Goal: Task Accomplishment & Management: Use online tool/utility

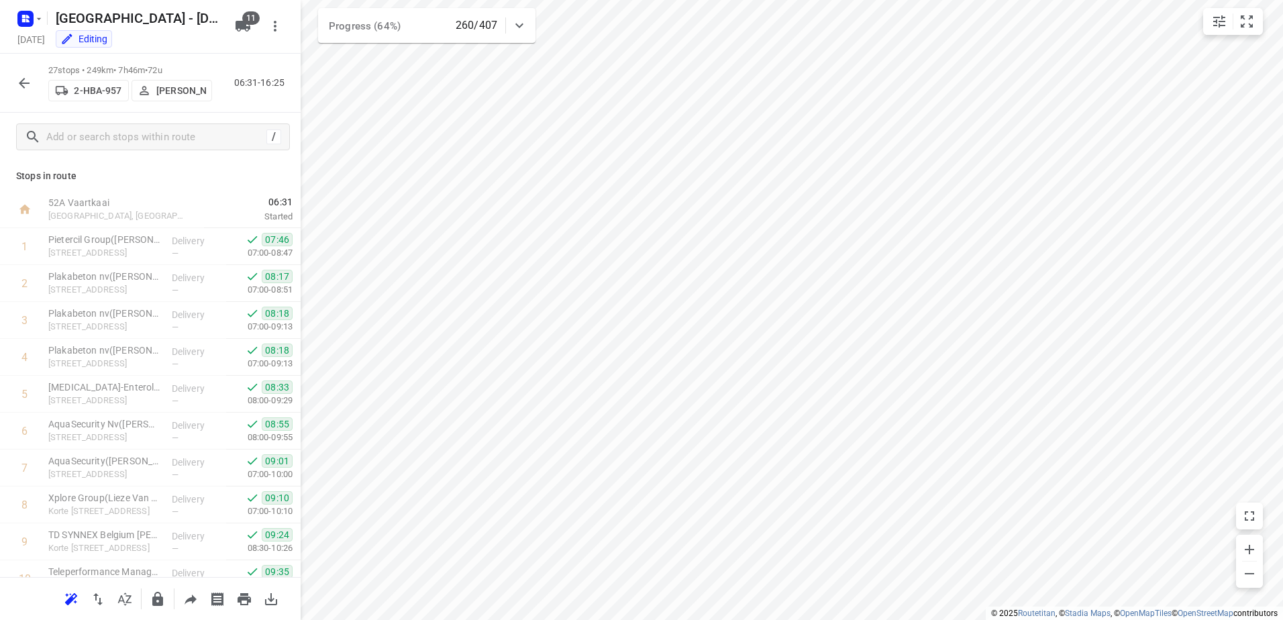
scroll to position [685, 0]
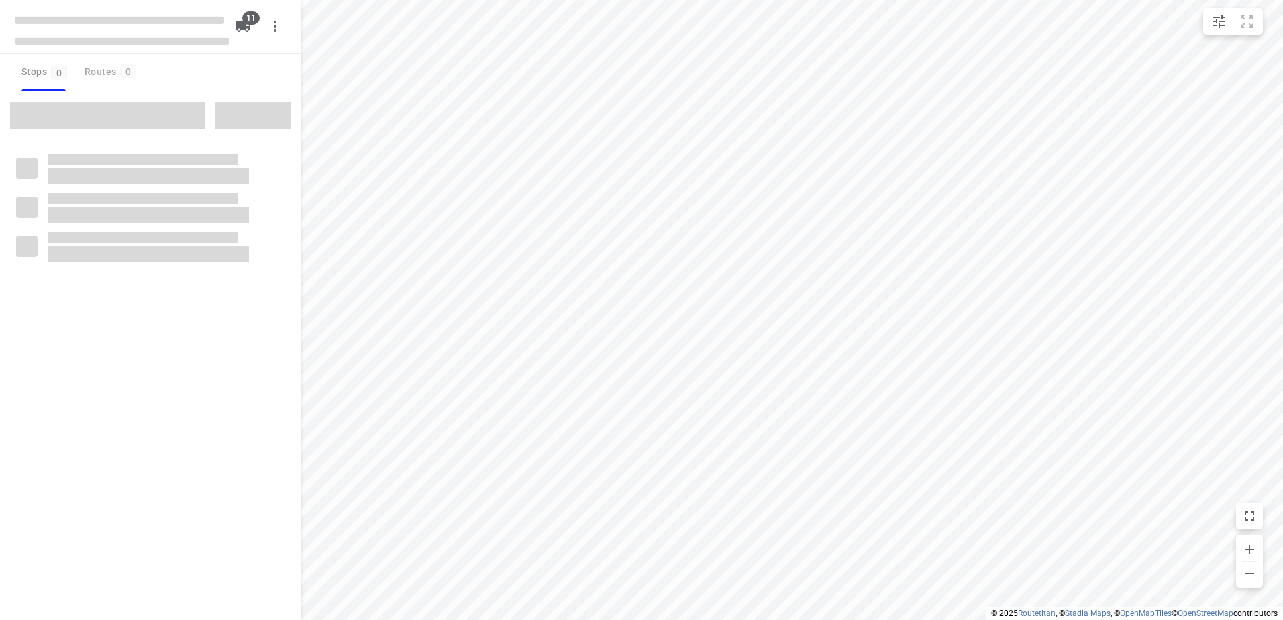
checkbox input "true"
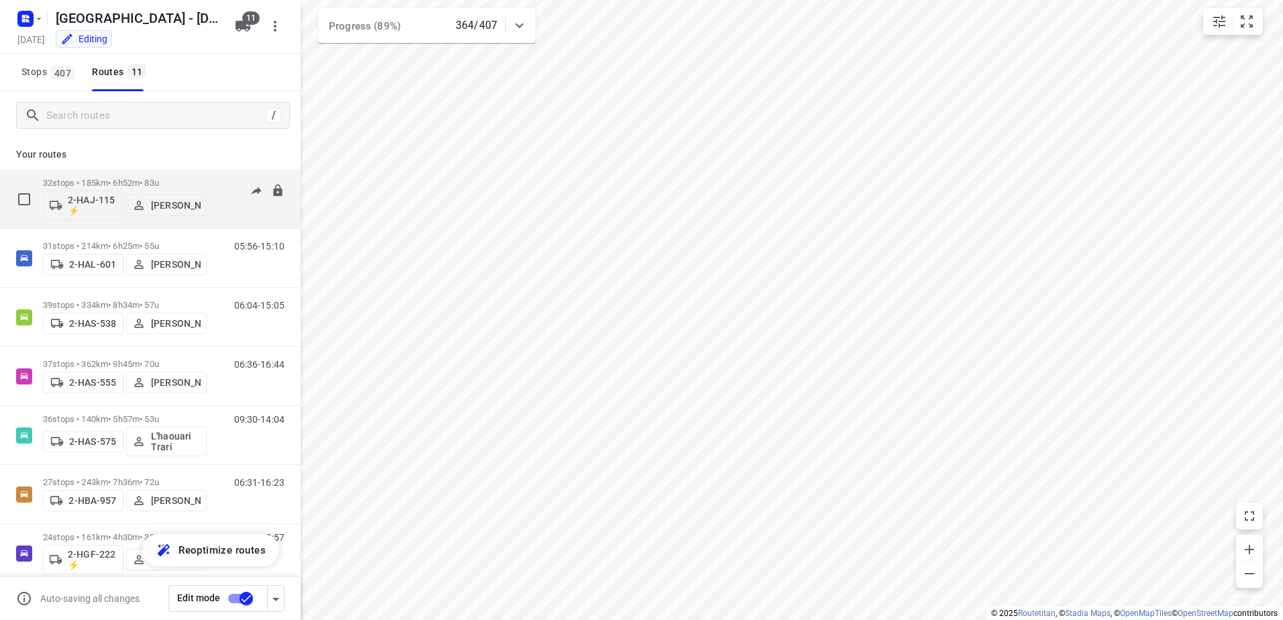
click at [95, 187] on p "32 stops • 185km • 6h52m • 83u" at bounding box center [125, 183] width 164 height 10
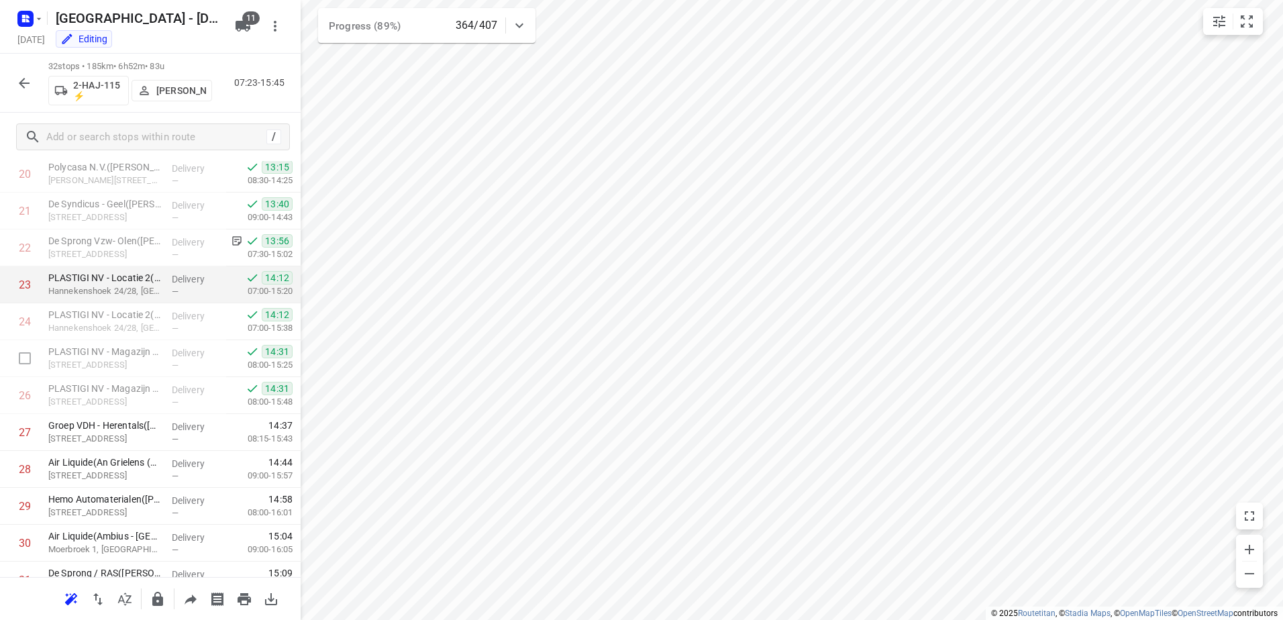
scroll to position [869, 0]
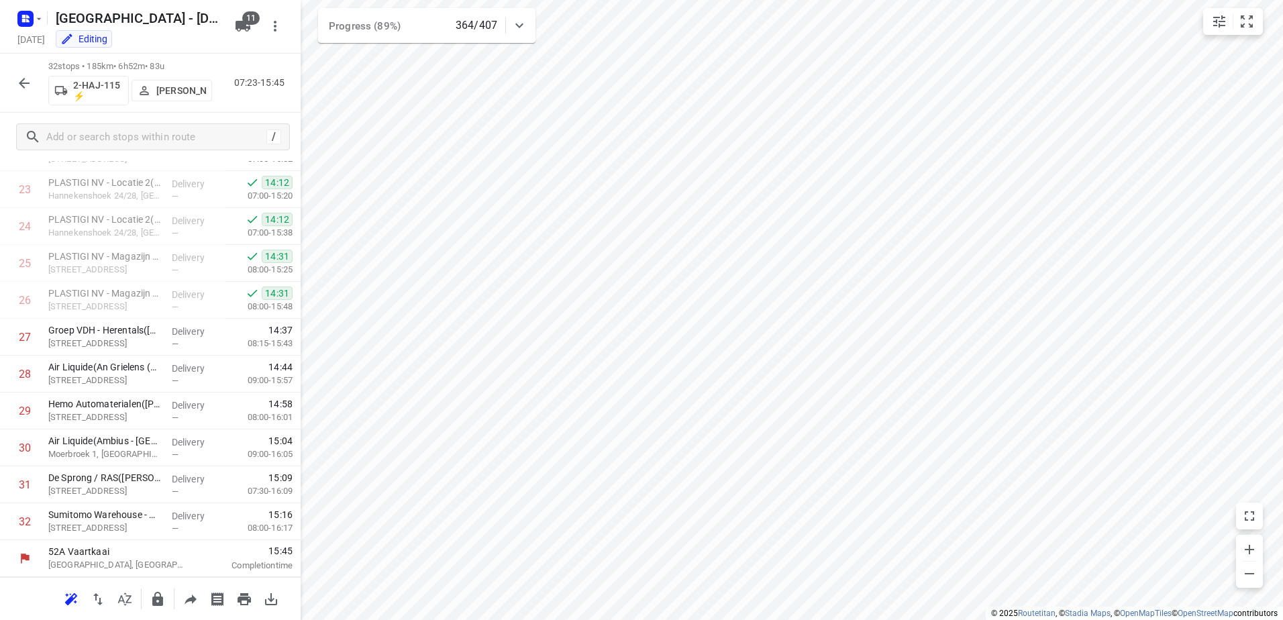
click at [19, 81] on icon "button" at bounding box center [24, 83] width 16 height 16
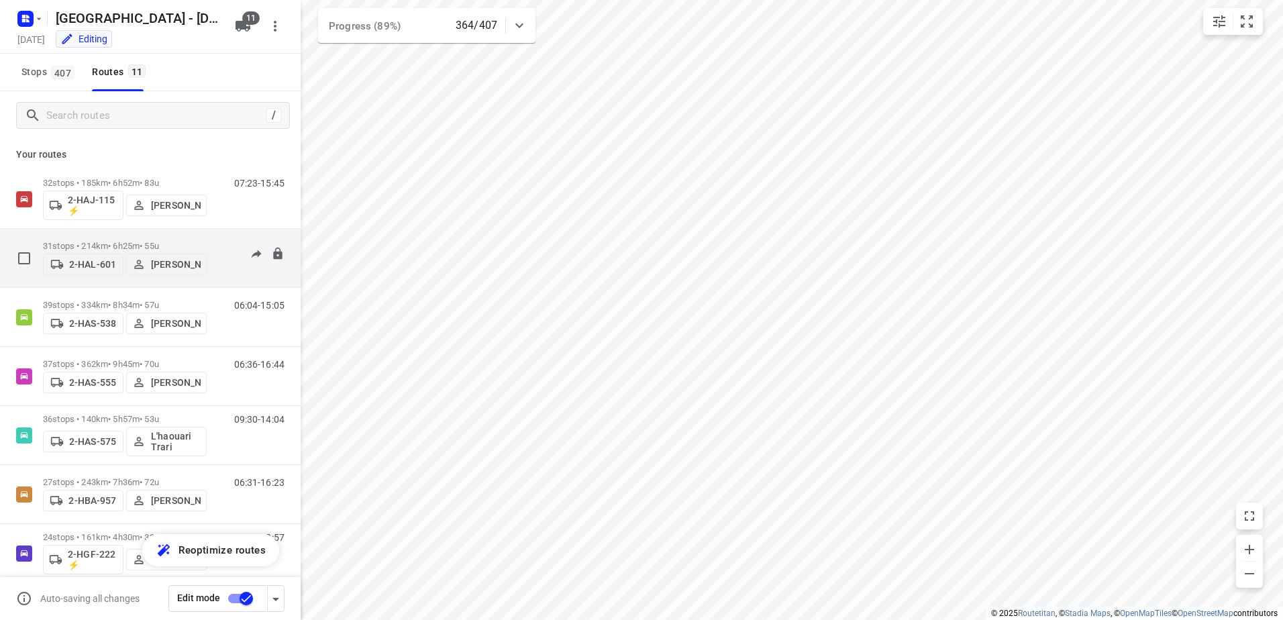
click at [121, 243] on p "31 stops • 214km • 6h25m • 55u" at bounding box center [125, 246] width 164 height 10
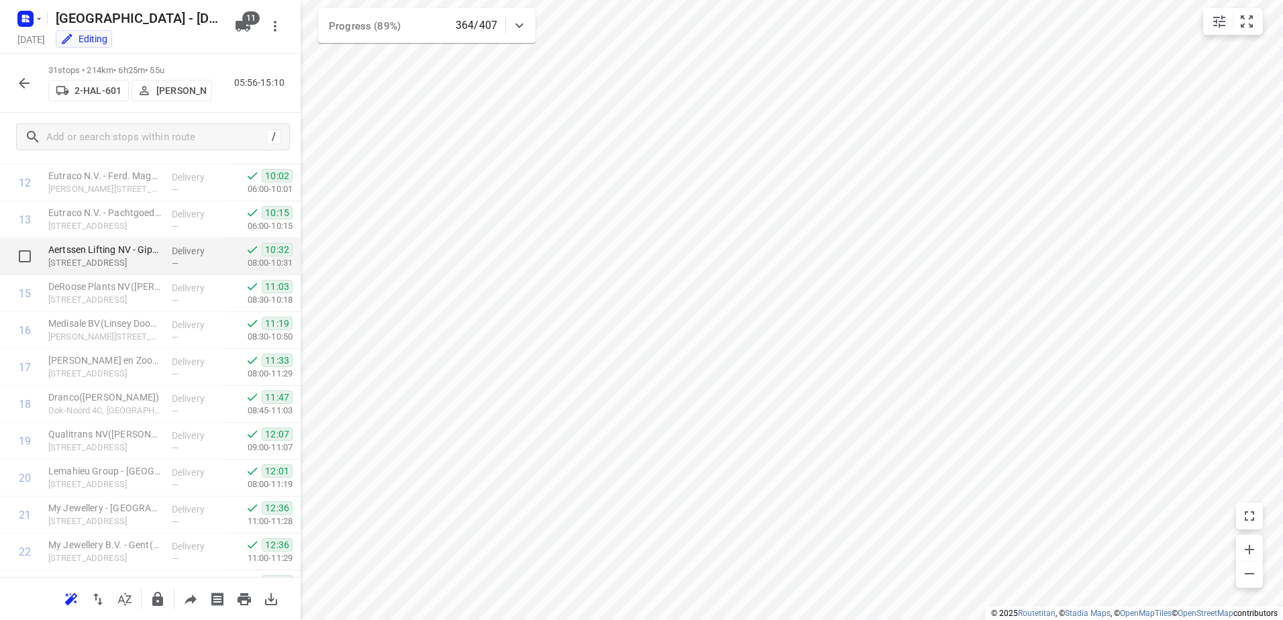
scroll to position [832, 0]
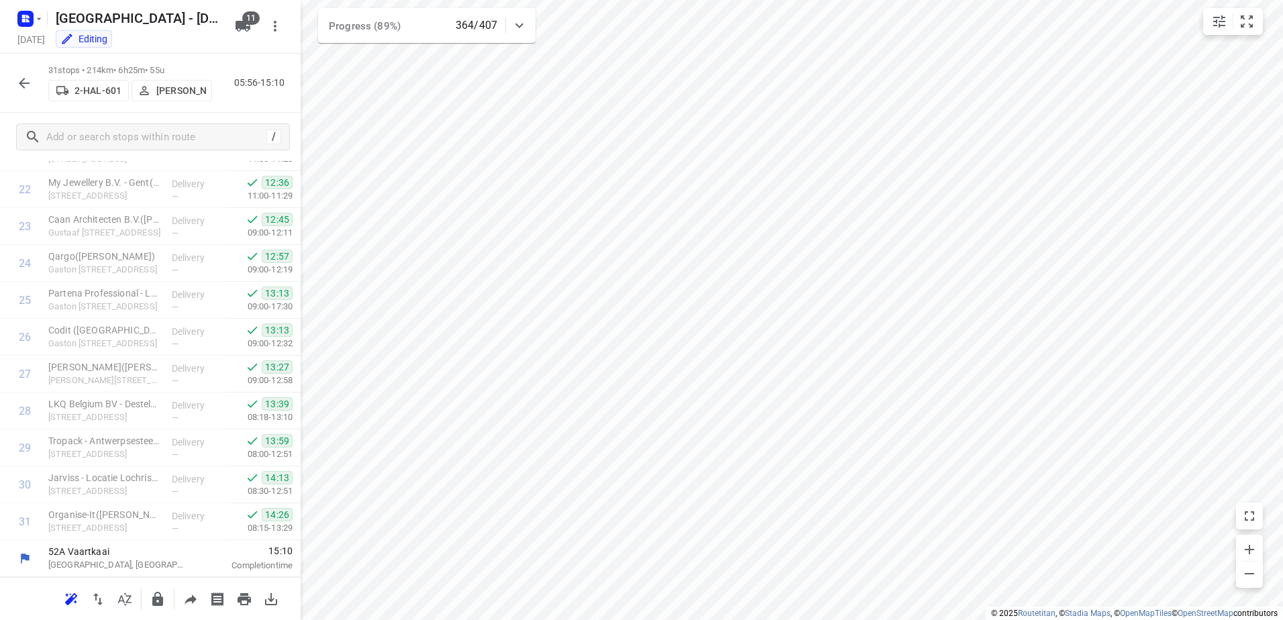
click at [30, 88] on icon "button" at bounding box center [24, 83] width 16 height 16
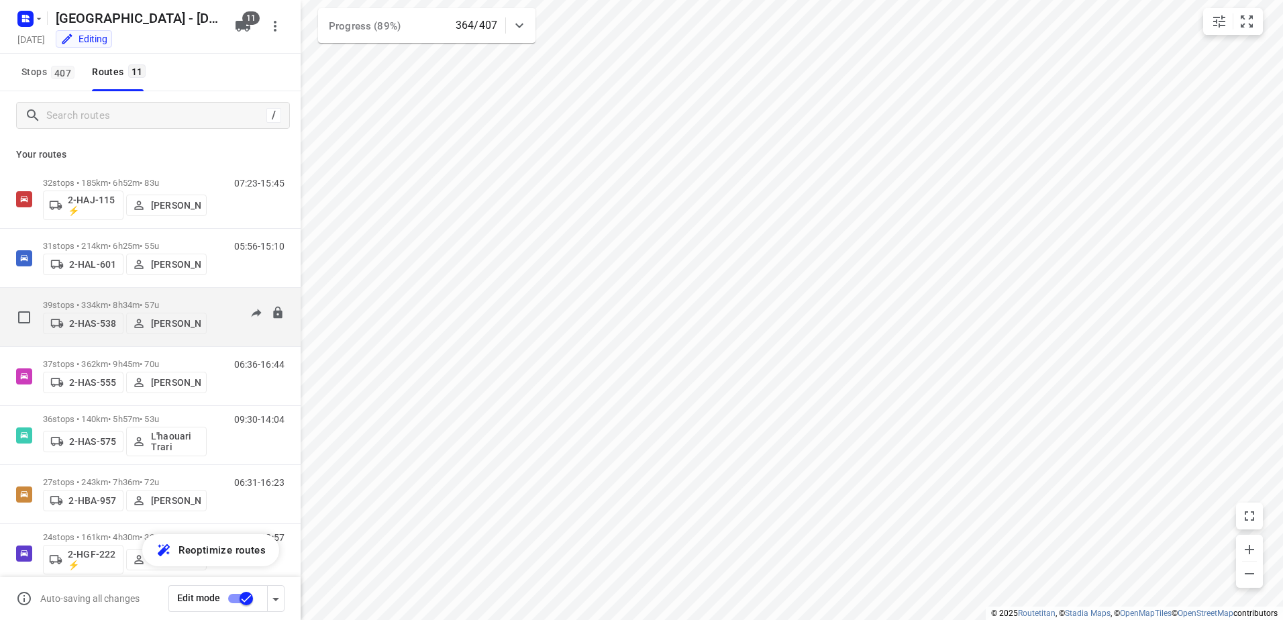
click at [67, 300] on p "39 stops • 334km • 8h34m • 57u" at bounding box center [125, 305] width 164 height 10
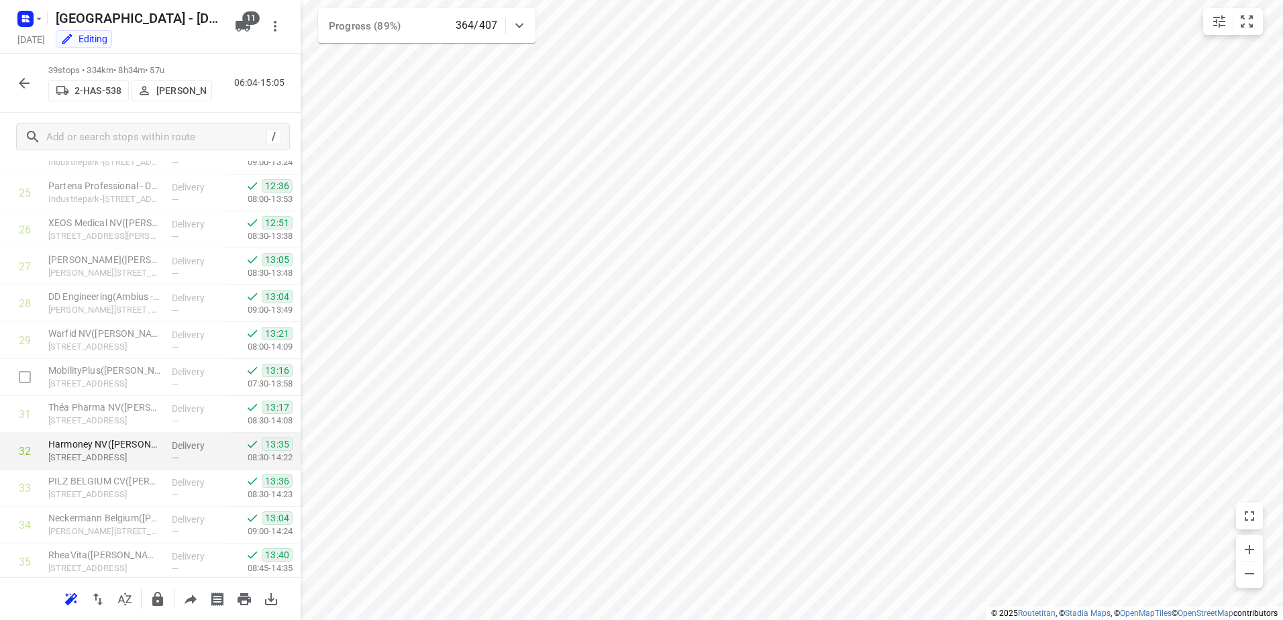
scroll to position [1128, 0]
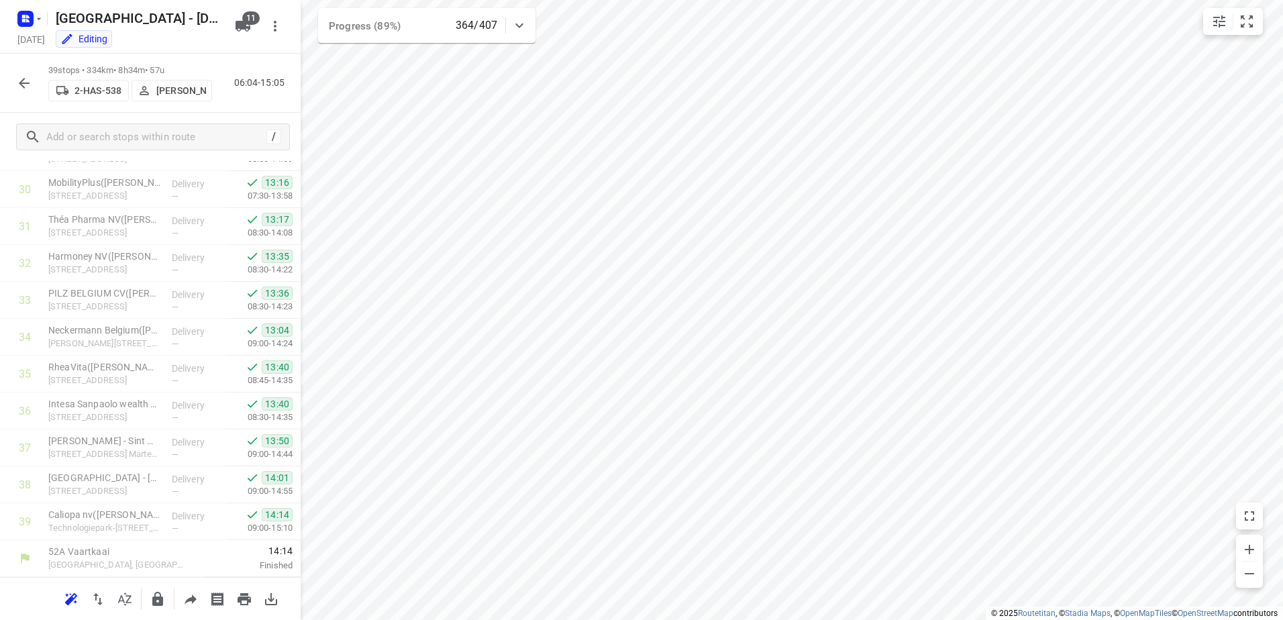
click at [22, 85] on icon "button" at bounding box center [24, 83] width 11 height 11
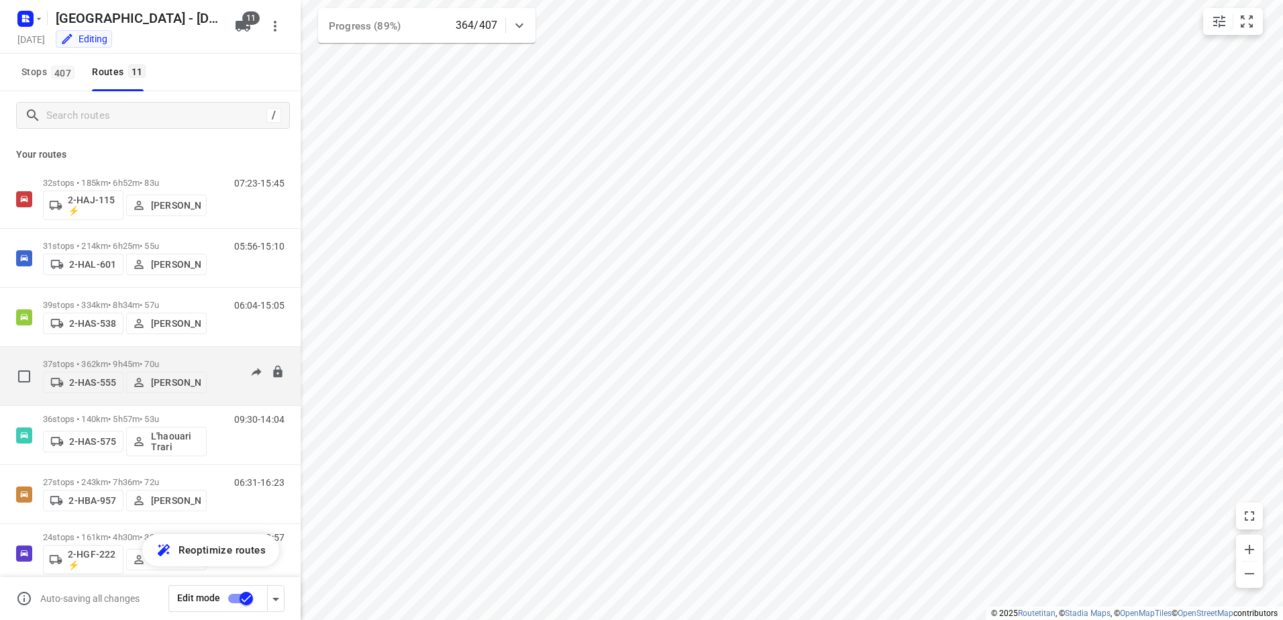
click at [111, 362] on p "37 stops • 362km • 9h45m • 70u" at bounding box center [125, 364] width 164 height 10
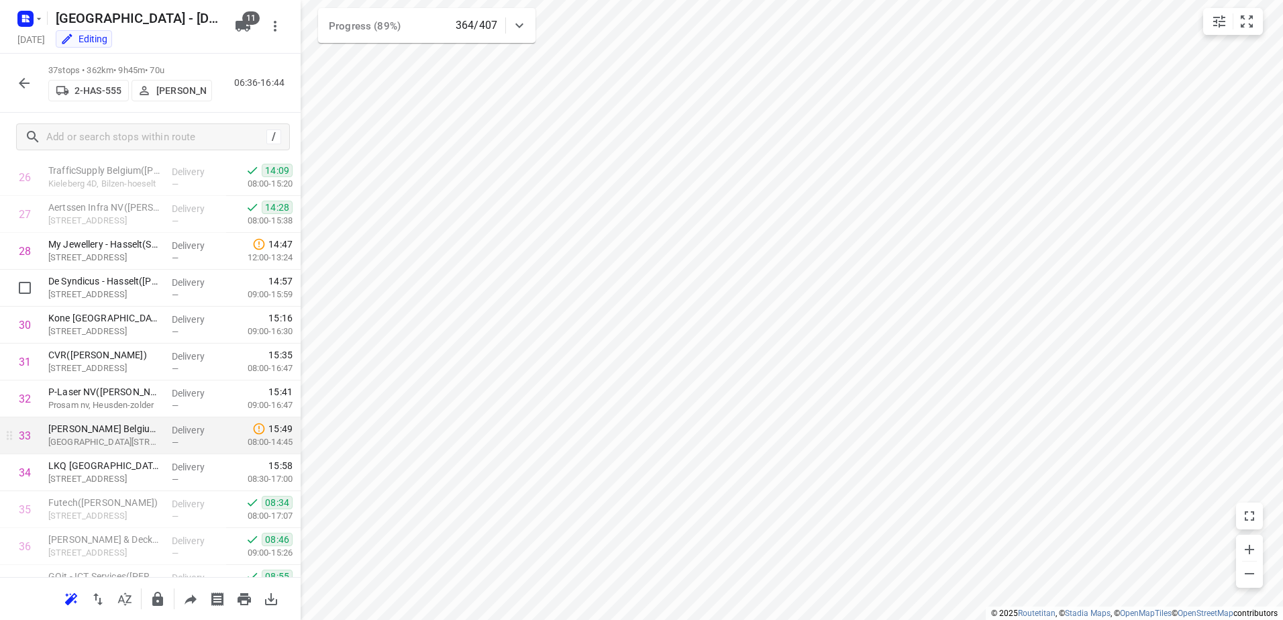
scroll to position [1054, 0]
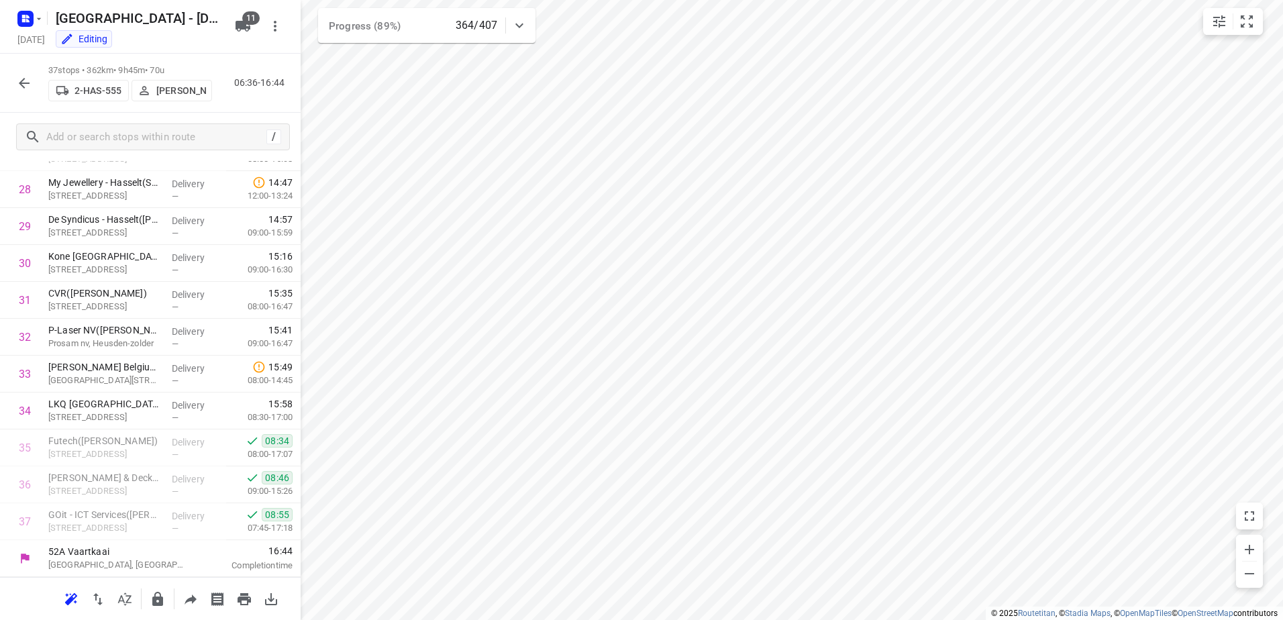
click at [31, 87] on icon "button" at bounding box center [24, 83] width 16 height 16
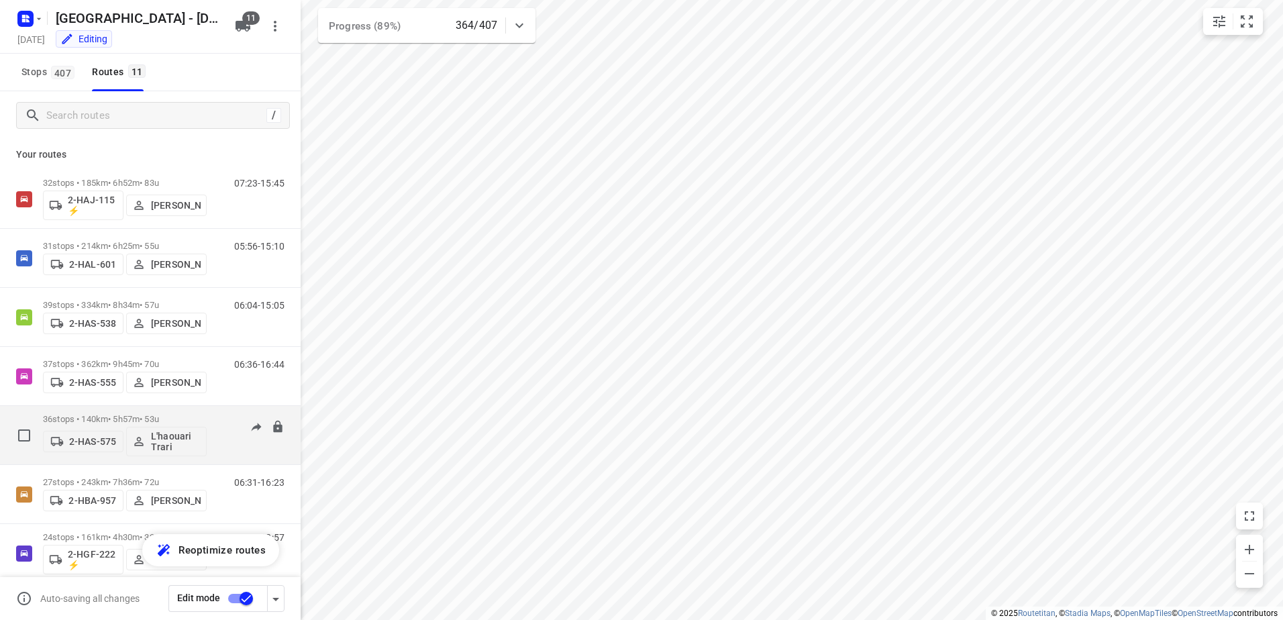
click at [119, 421] on p "36 stops • 140km • 5h57m • 53u" at bounding box center [125, 419] width 164 height 10
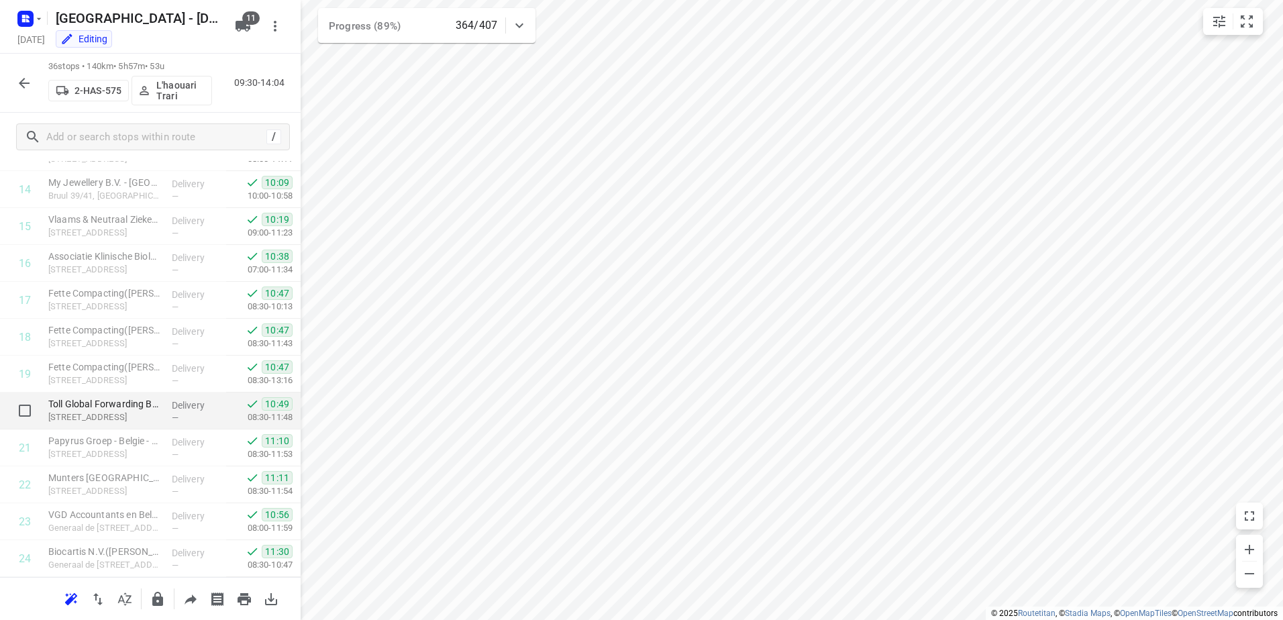
scroll to position [1017, 0]
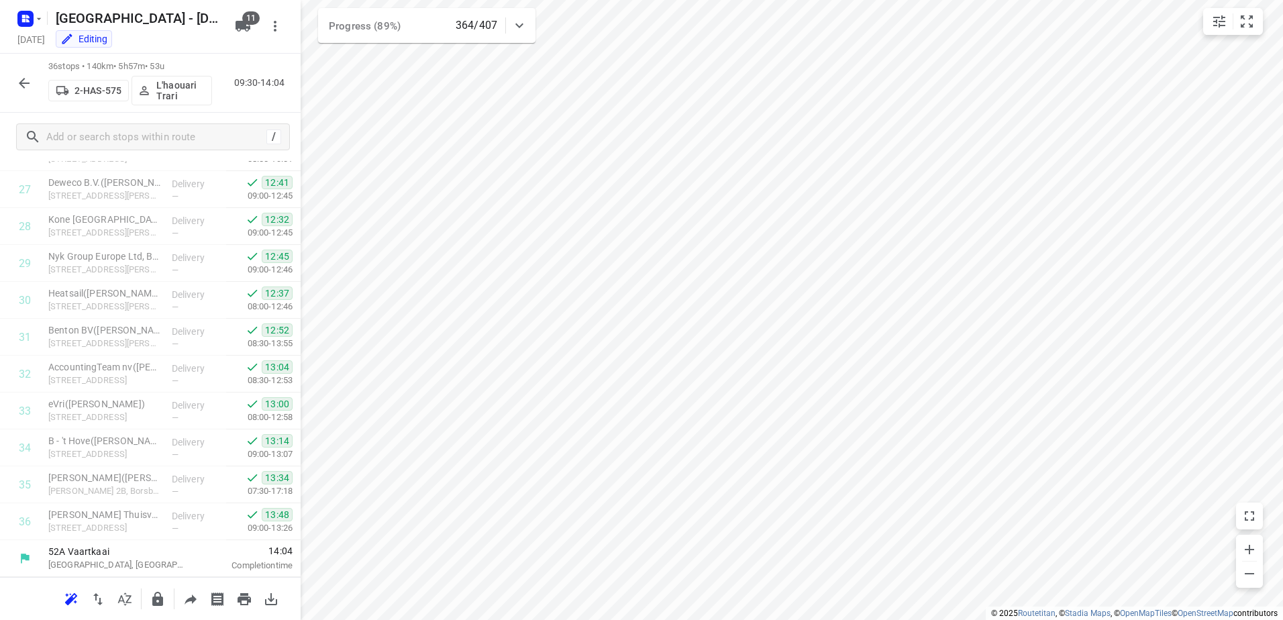
click at [11, 77] on button "button" at bounding box center [24, 83] width 27 height 27
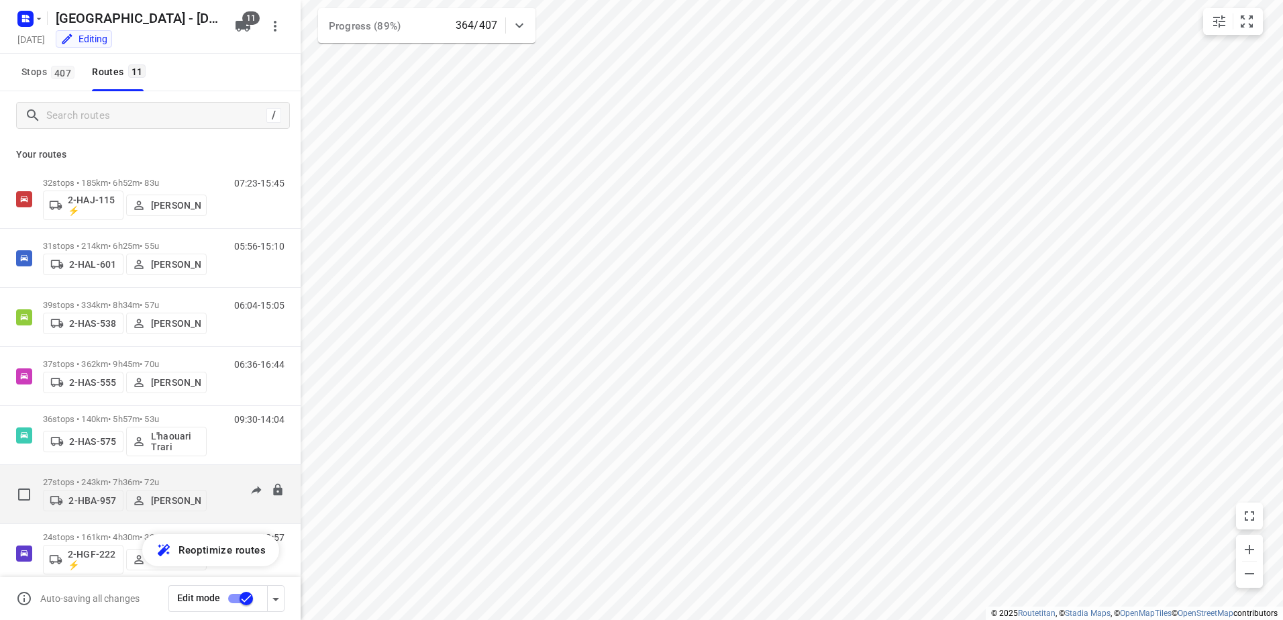
click at [128, 477] on p "27 stops • 243km • 7h36m • 72u" at bounding box center [125, 482] width 164 height 10
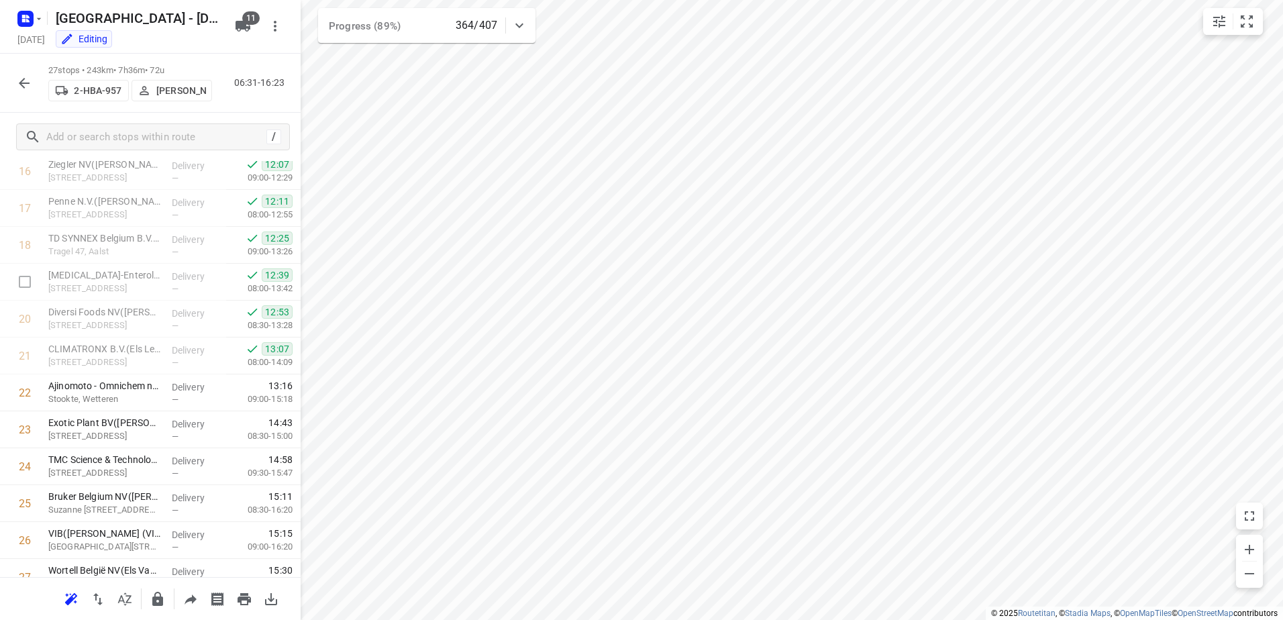
scroll to position [685, 0]
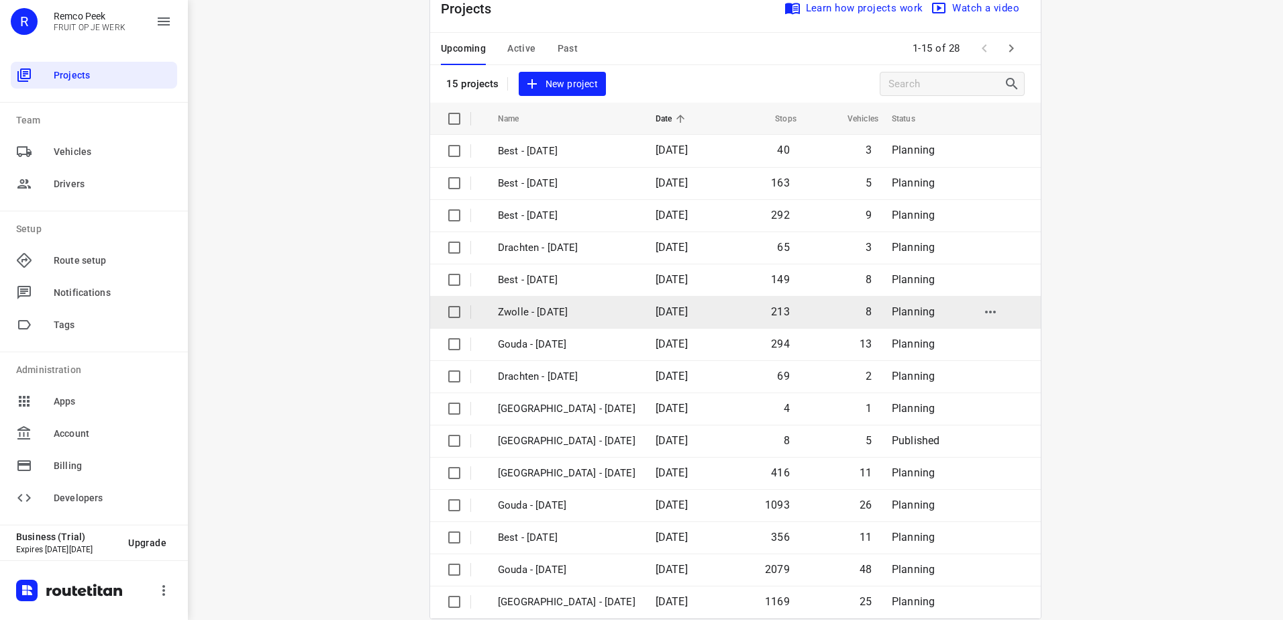
scroll to position [58, 0]
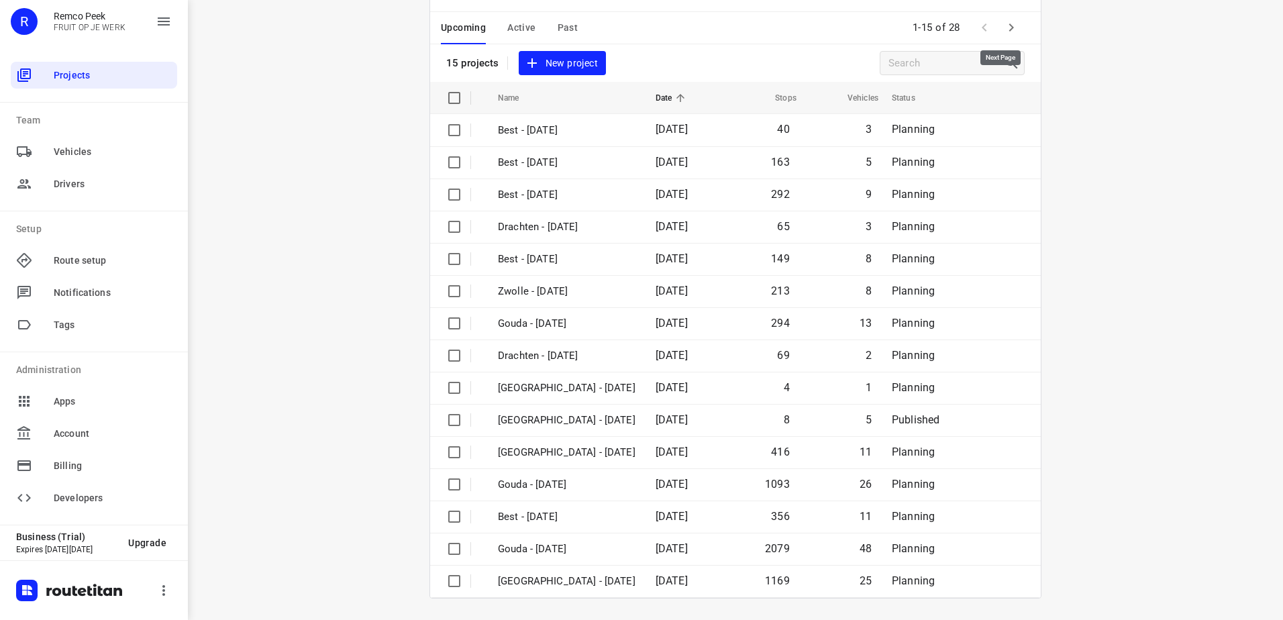
click at [1012, 32] on icon "button" at bounding box center [1011, 27] width 16 height 16
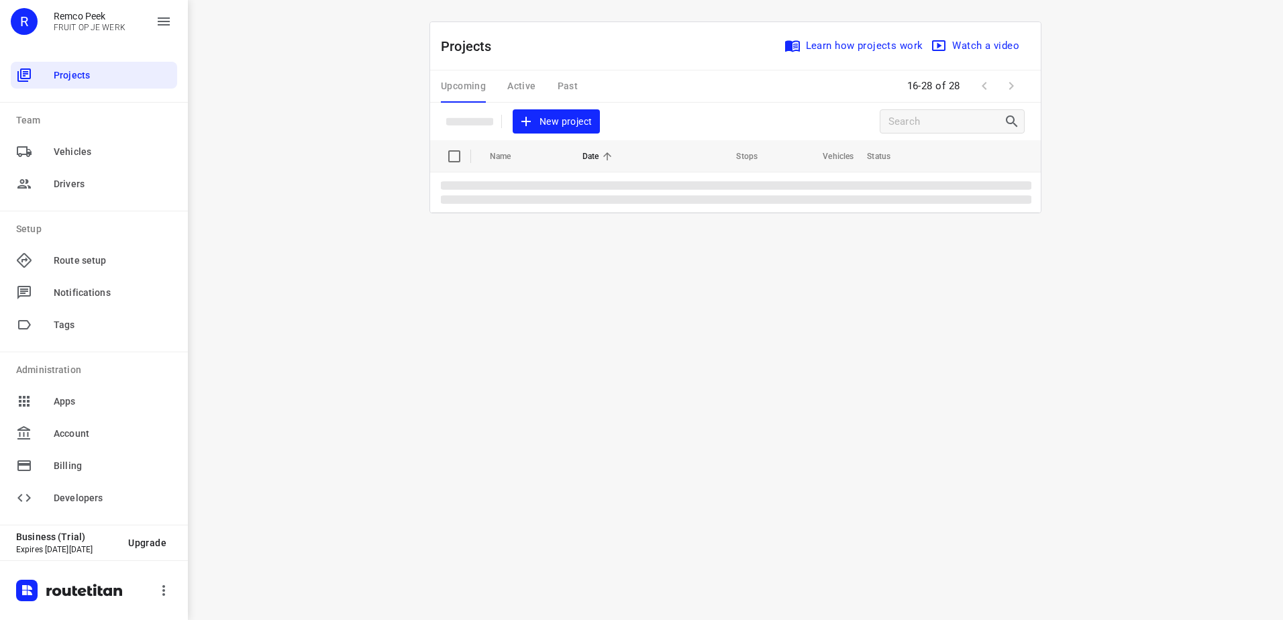
scroll to position [0, 0]
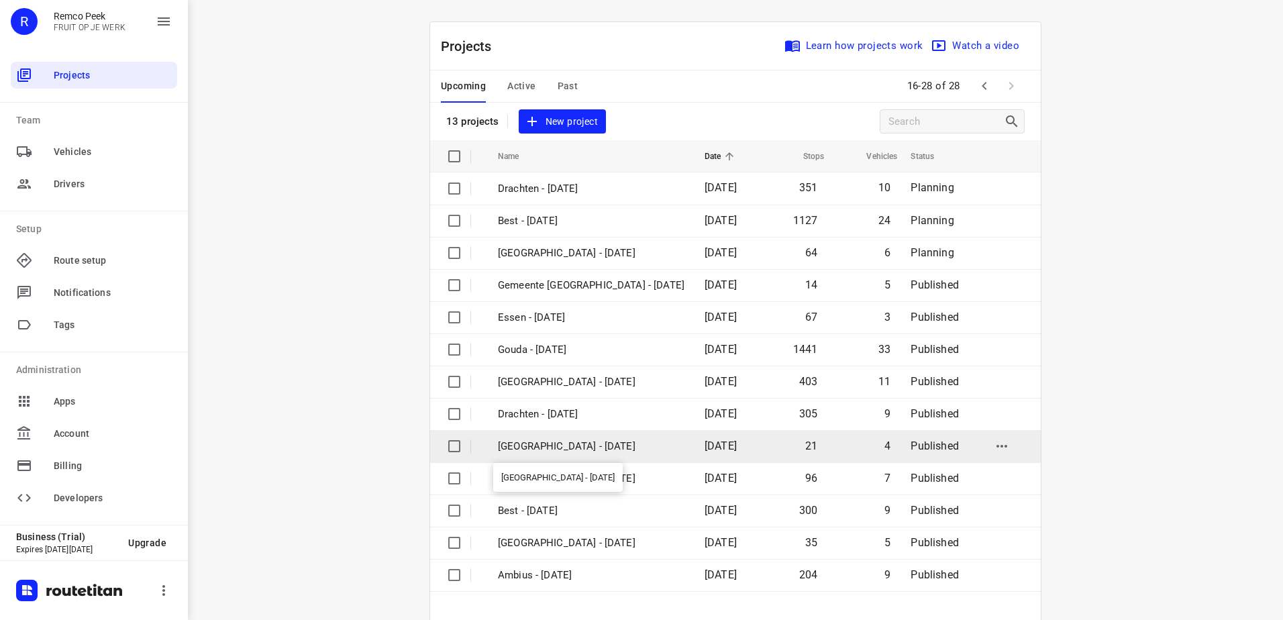
click at [573, 439] on p "Antwerpen - Tuesday" at bounding box center [591, 446] width 187 height 15
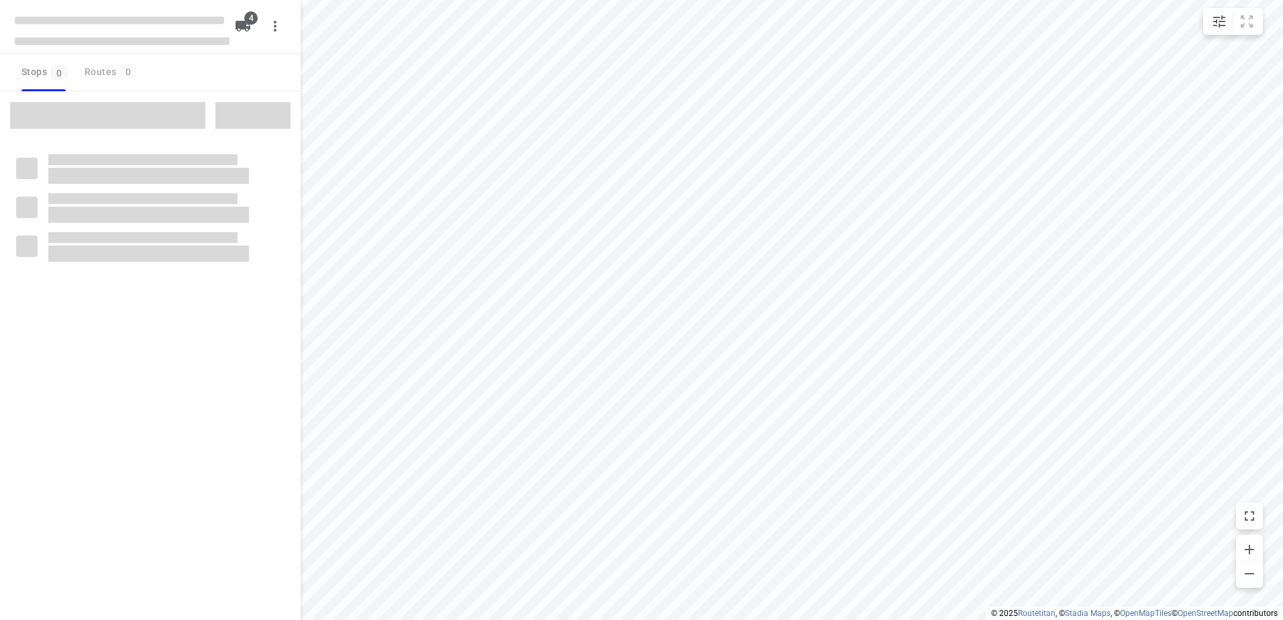
checkbox input "true"
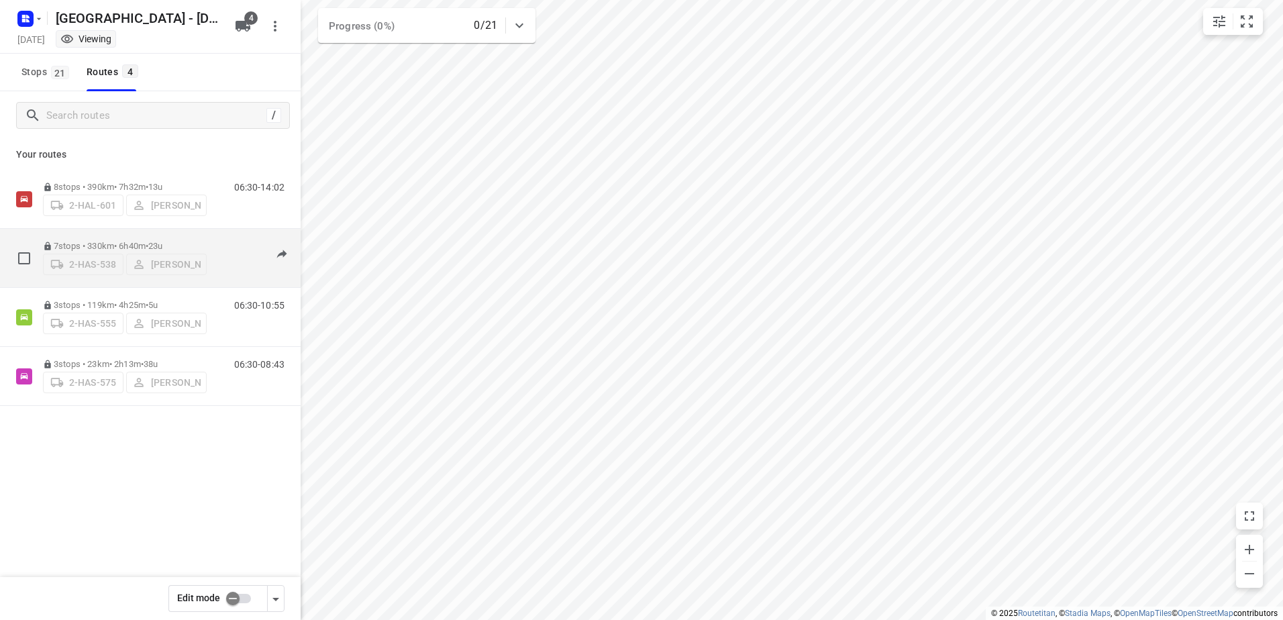
click at [162, 244] on span "23u" at bounding box center [155, 246] width 14 height 10
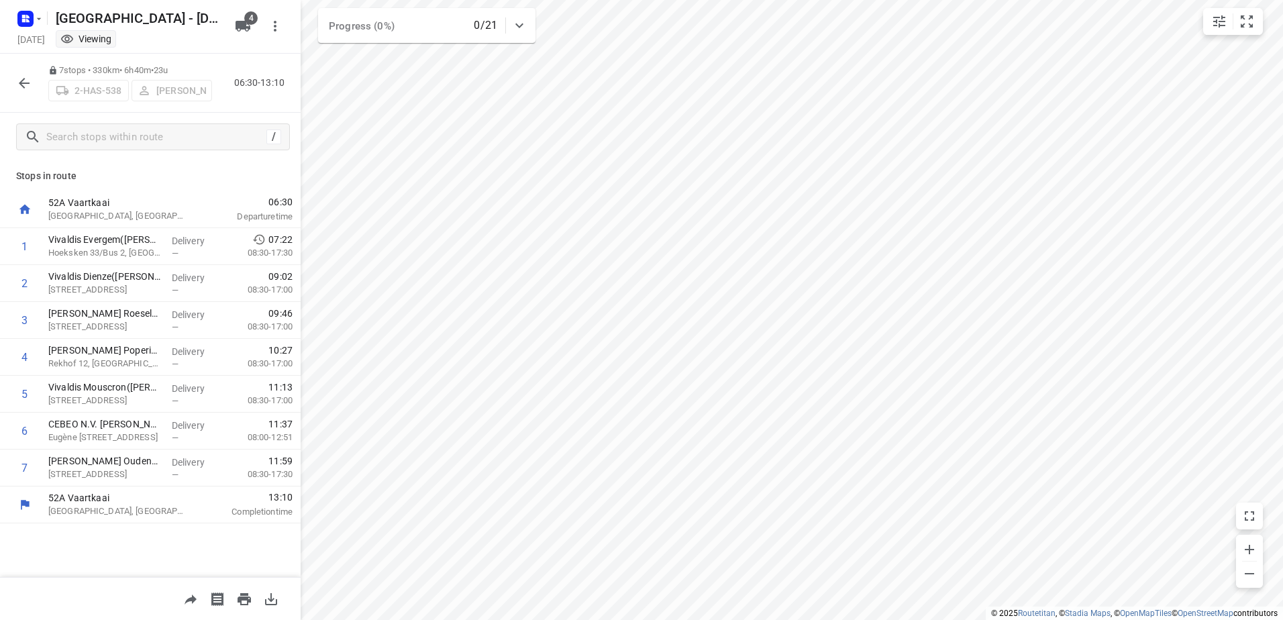
click at [13, 85] on button "button" at bounding box center [24, 83] width 27 height 27
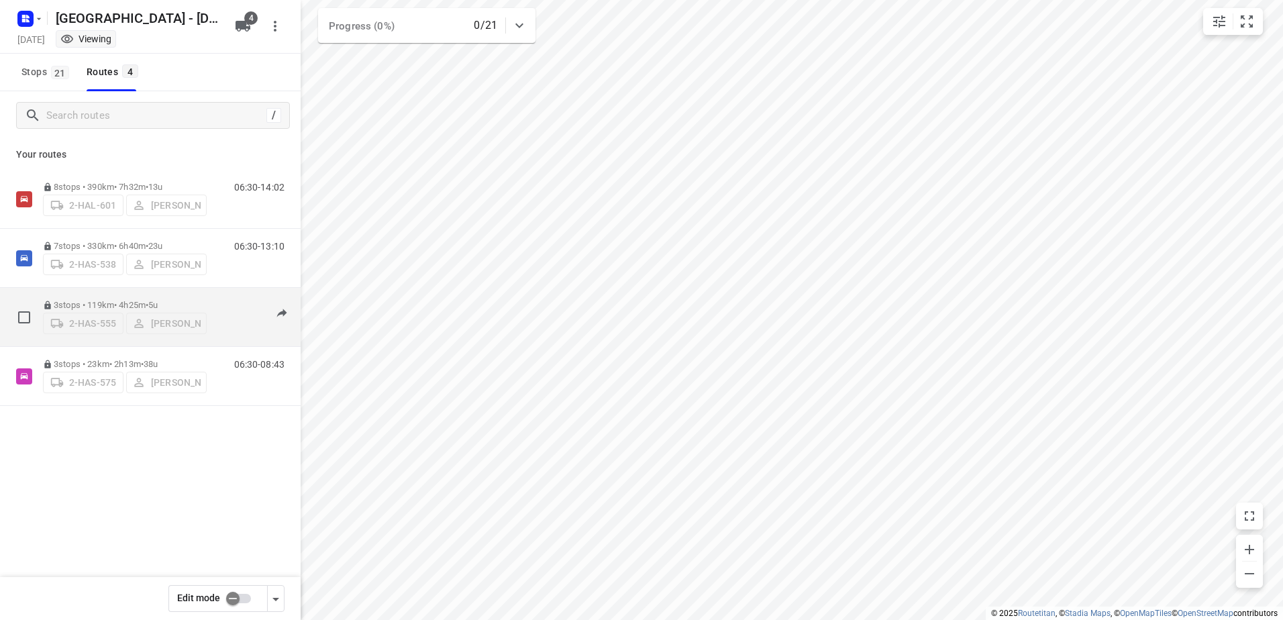
click at [123, 300] on p "3 stops • 119km • 4h25m • 5u" at bounding box center [125, 305] width 164 height 10
